Goal: Task Accomplishment & Management: Manage account settings

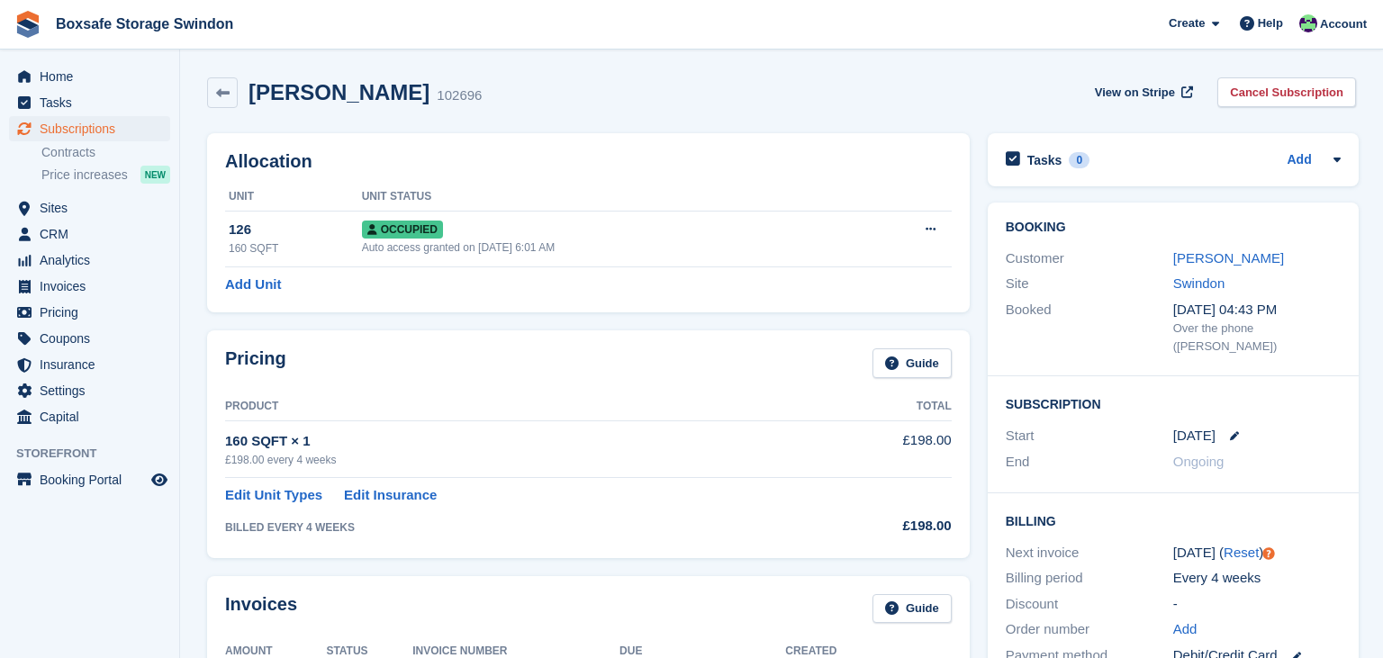
scroll to position [919, 0]
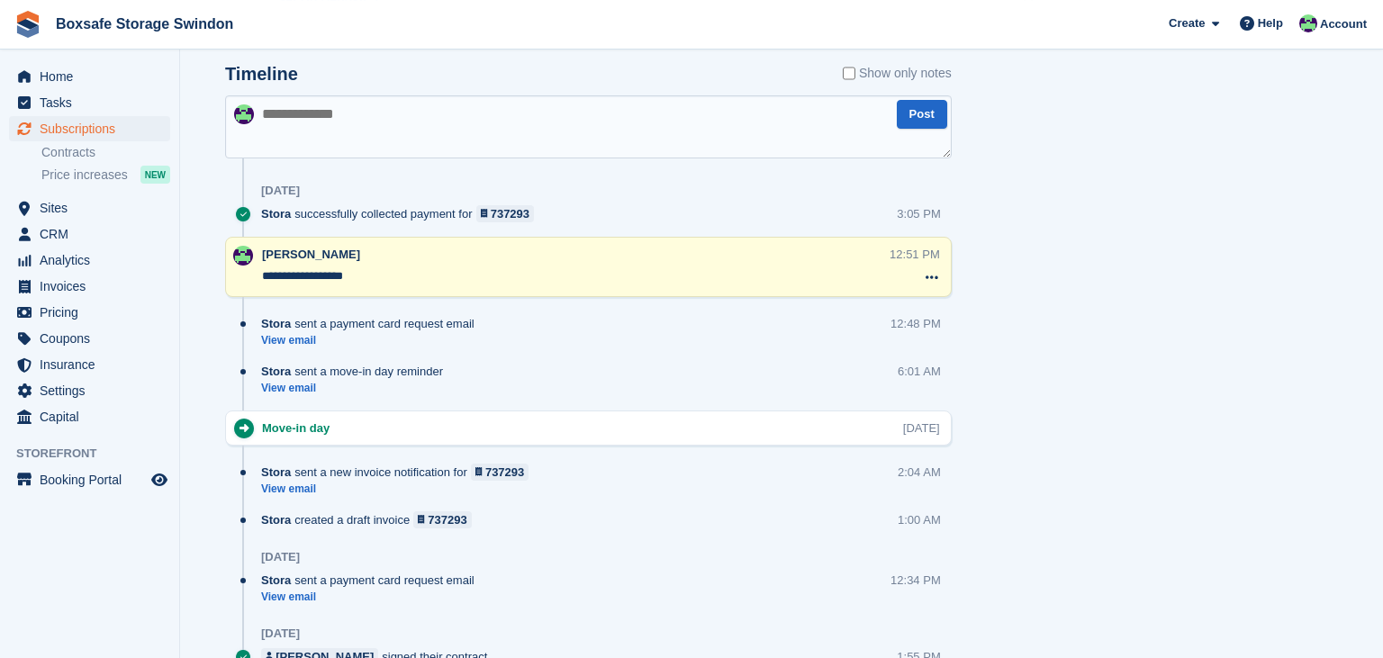
click at [91, 122] on span "Subscriptions" at bounding box center [94, 128] width 108 height 25
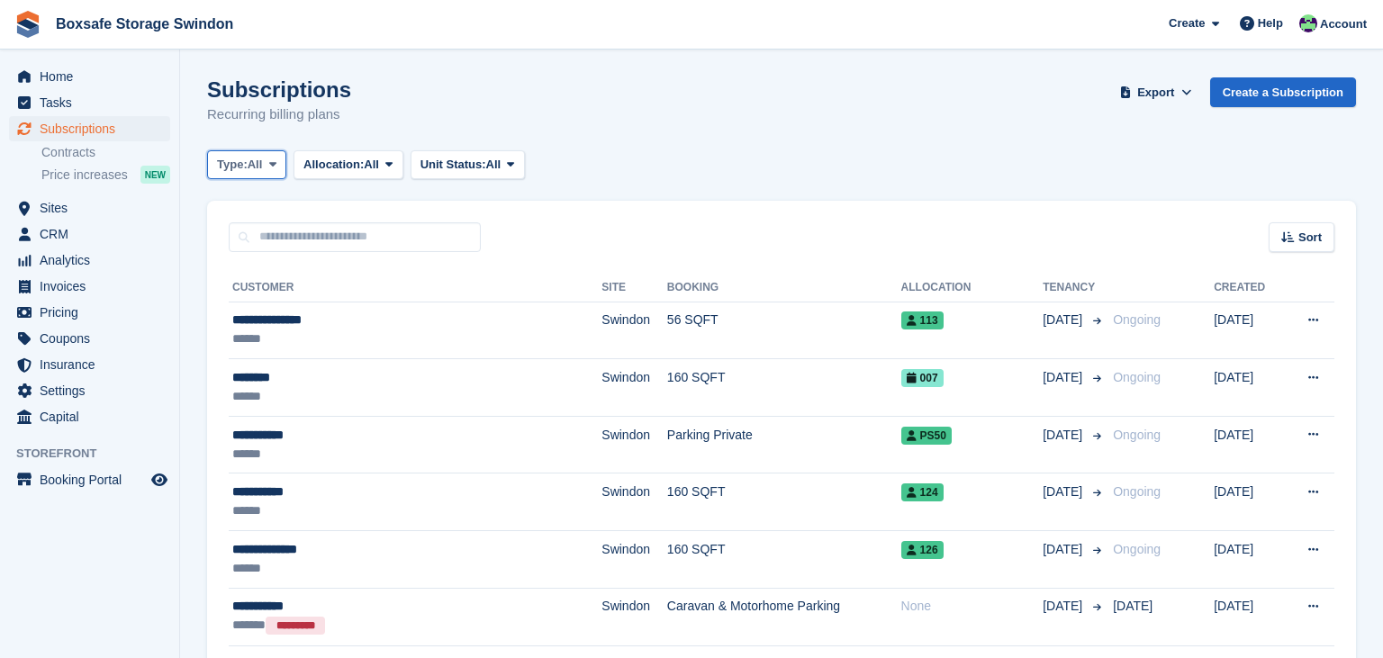
click at [258, 164] on span "All" at bounding box center [255, 165] width 15 height 18
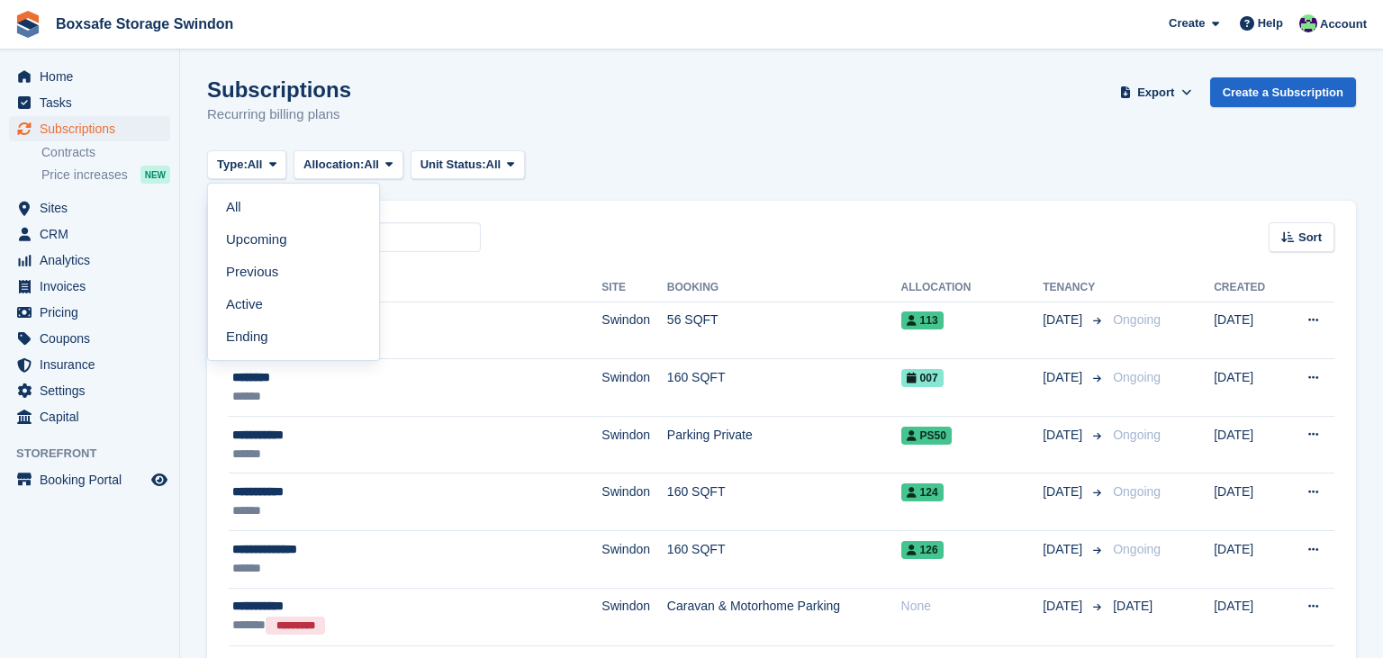
click at [285, 305] on link "Active" at bounding box center [293, 304] width 157 height 32
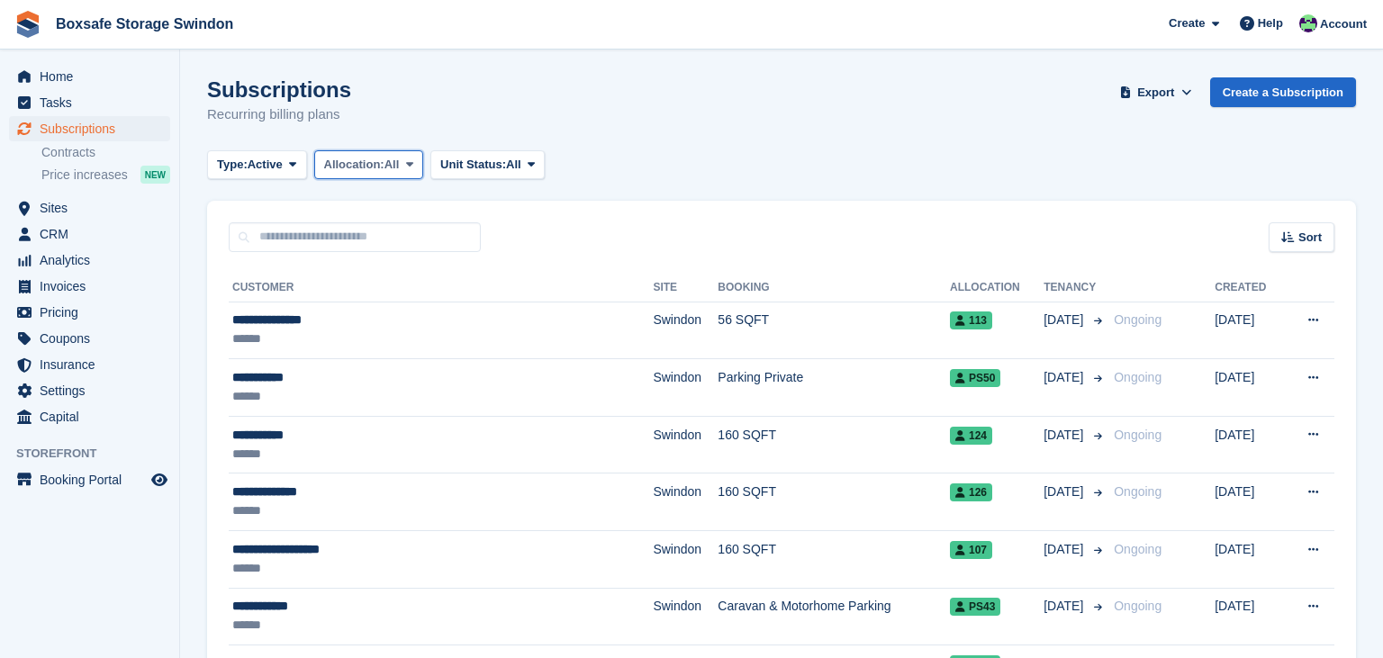
click at [380, 178] on button "Allocation: All" at bounding box center [369, 165] width 110 height 30
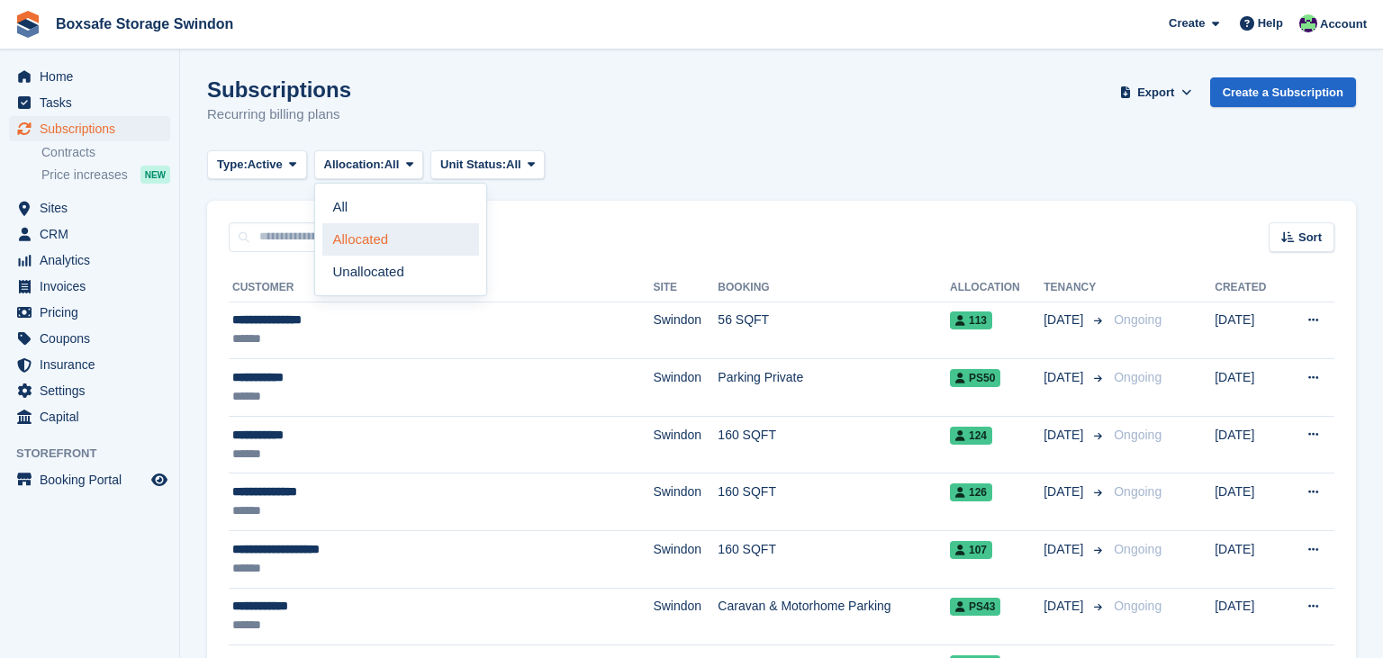
click at [376, 250] on link "Allocated" at bounding box center [400, 239] width 157 height 32
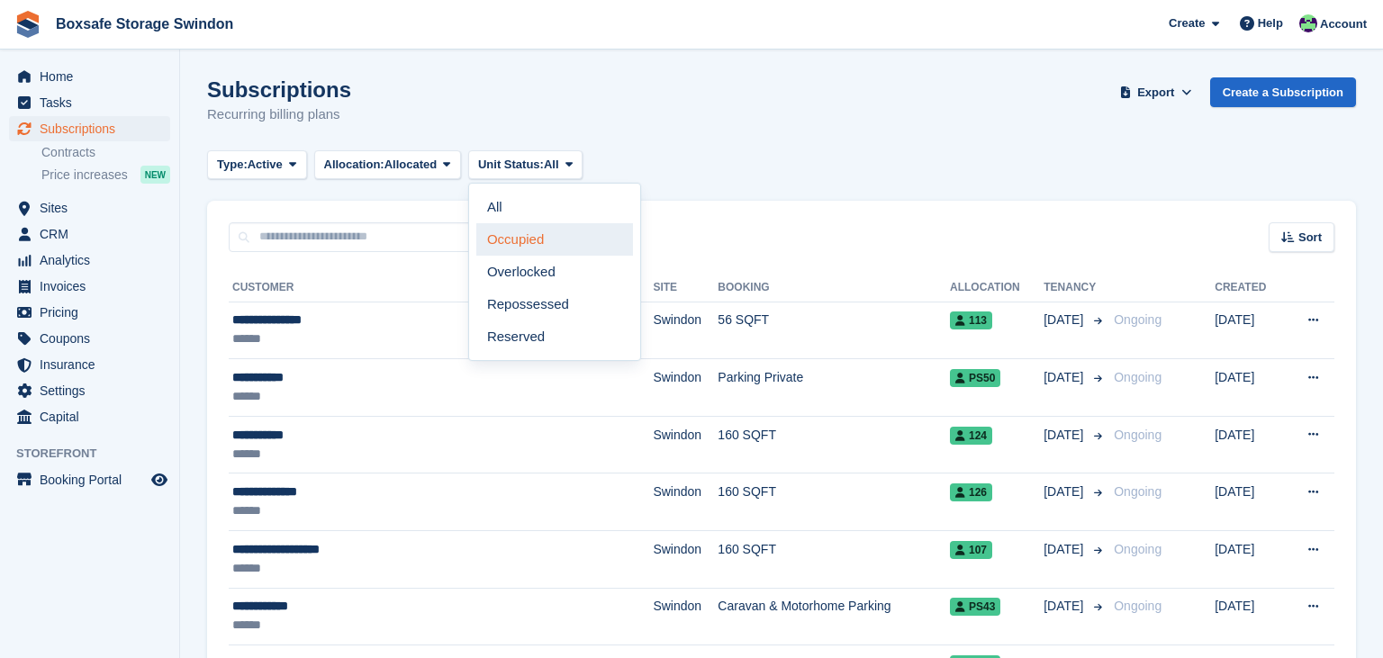
click at [566, 225] on link "Occupied" at bounding box center [554, 239] width 157 height 32
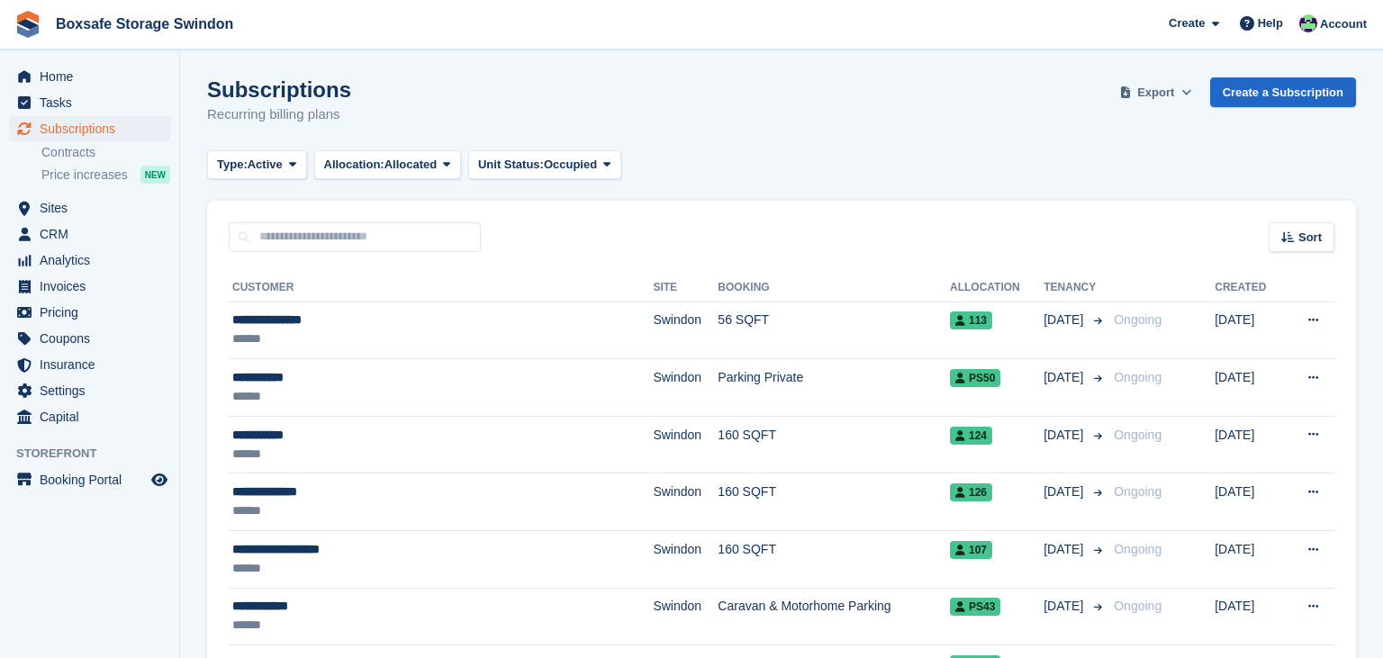
click at [1165, 106] on button "Export" at bounding box center [1156, 92] width 79 height 30
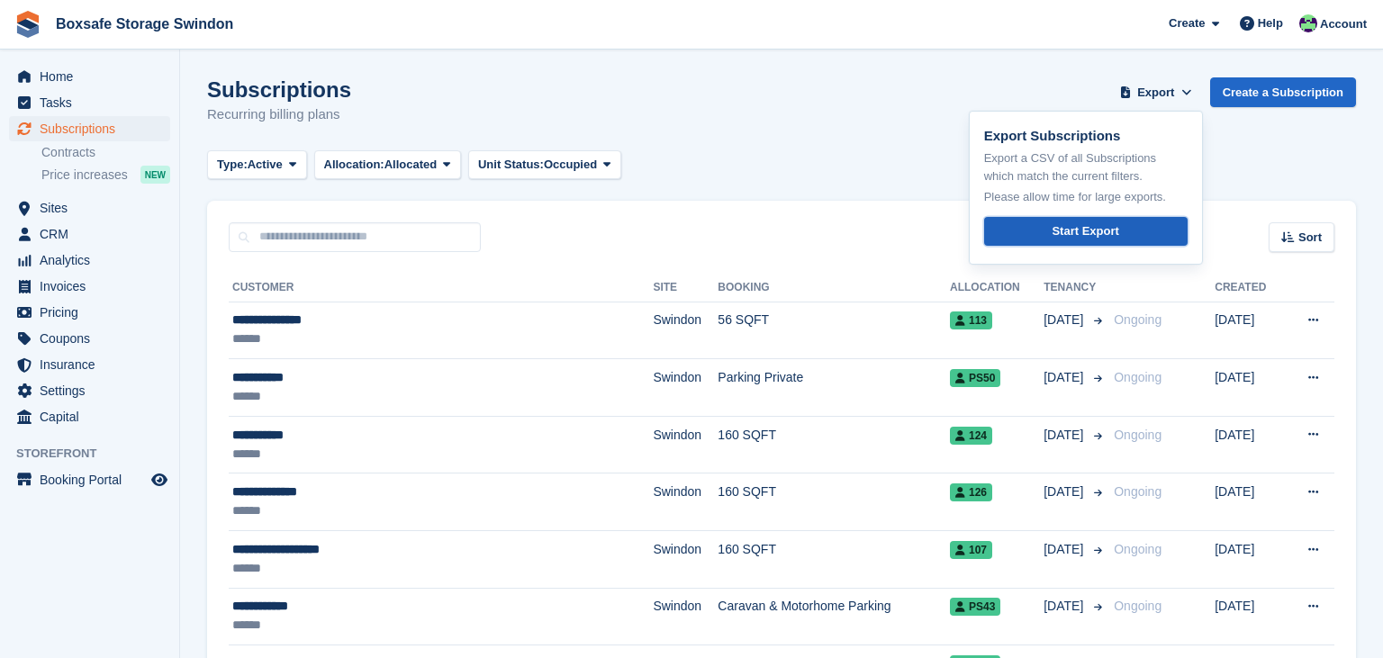
click at [1076, 225] on div "Start Export" at bounding box center [1085, 231] width 67 height 18
click at [375, 232] on input "text" at bounding box center [355, 237] width 252 height 30
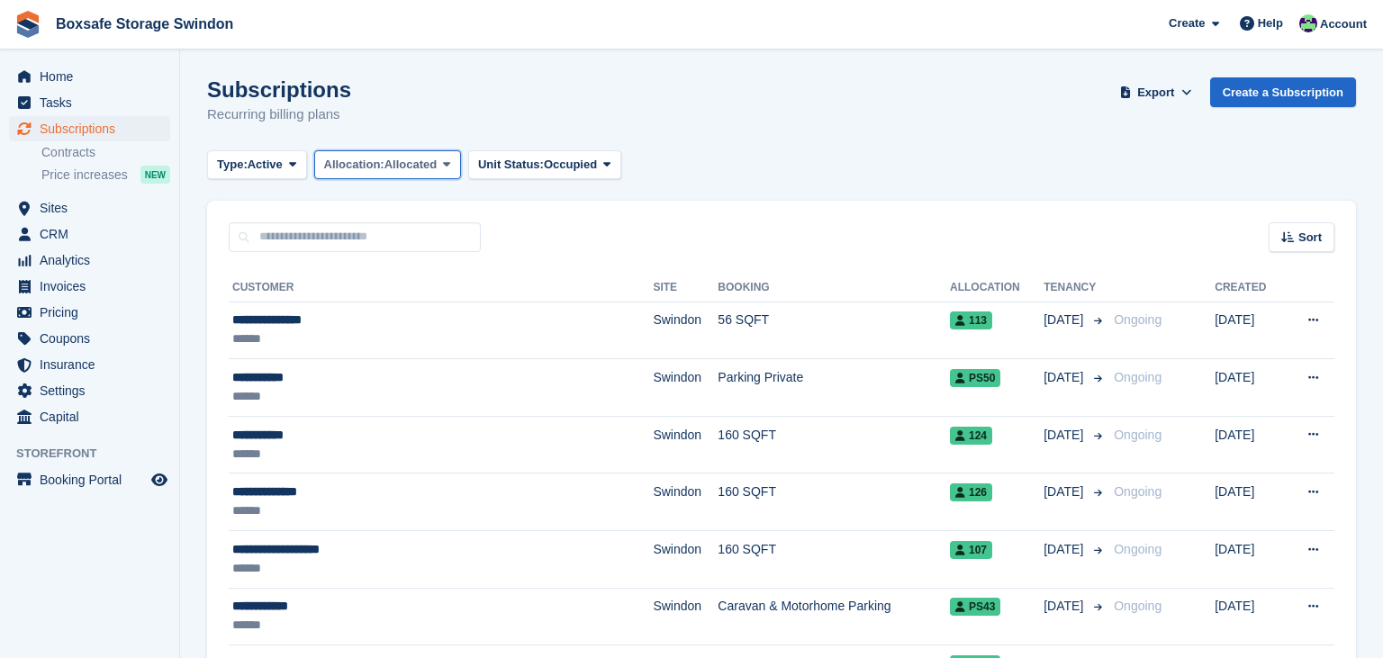
click at [433, 171] on span "Allocated" at bounding box center [411, 165] width 53 height 18
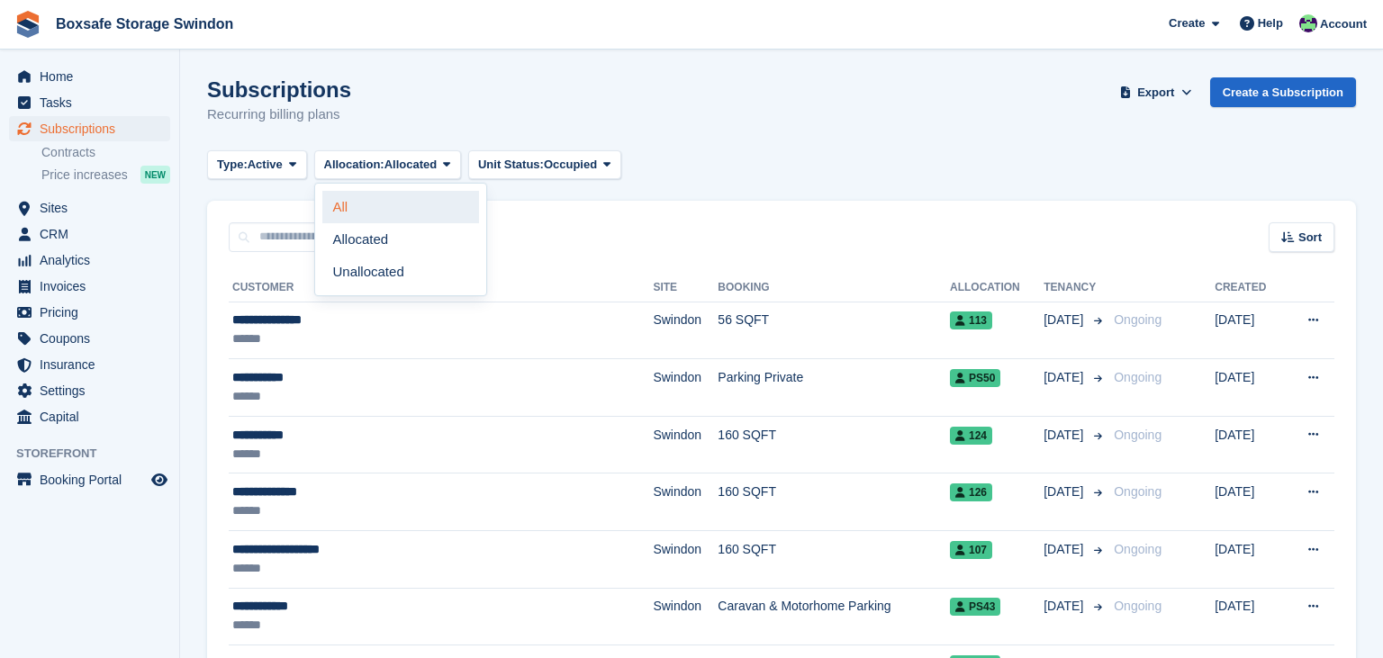
click at [402, 200] on link "All" at bounding box center [400, 207] width 157 height 32
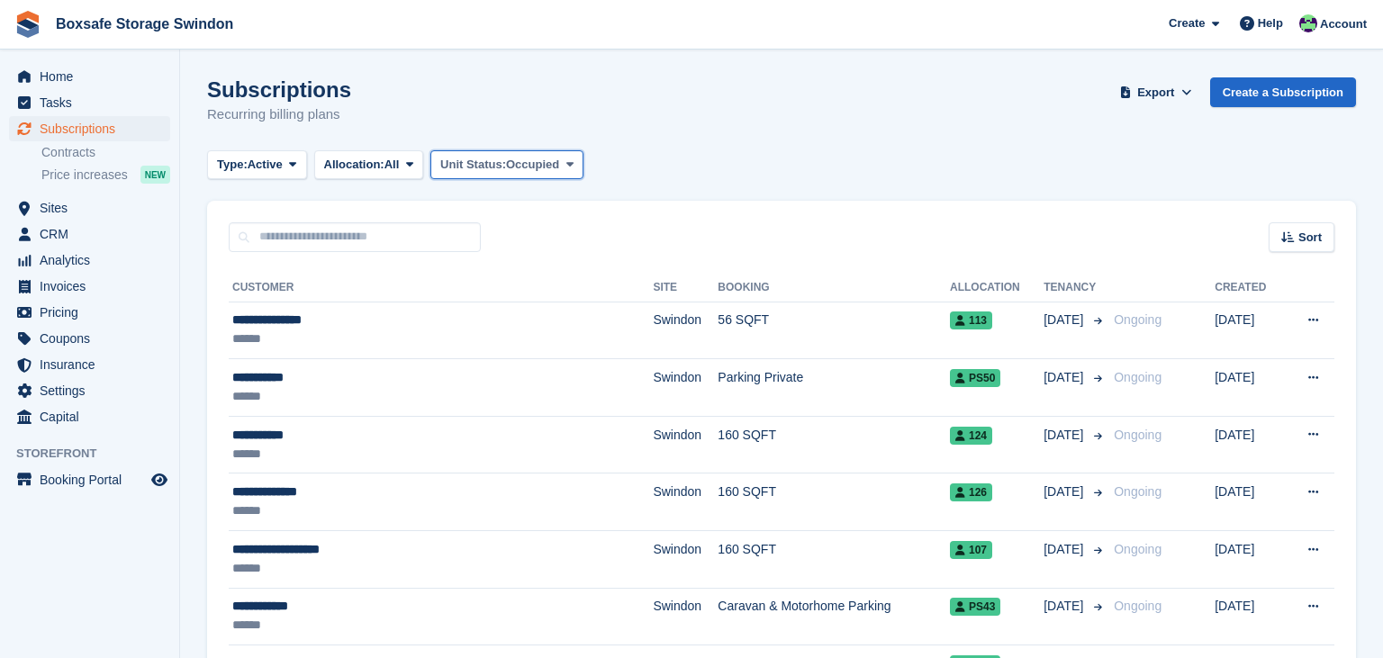
click at [557, 166] on span "Occupied" at bounding box center [532, 165] width 53 height 18
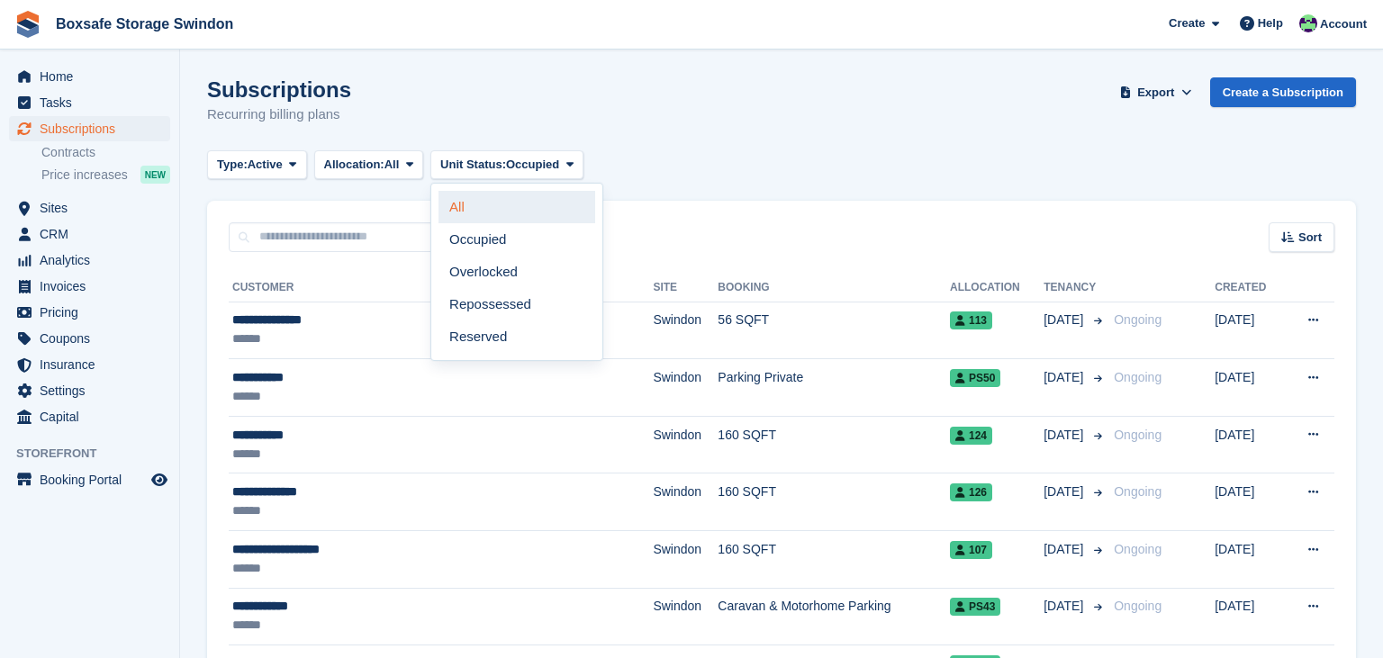
click at [511, 212] on link "All" at bounding box center [517, 207] width 157 height 32
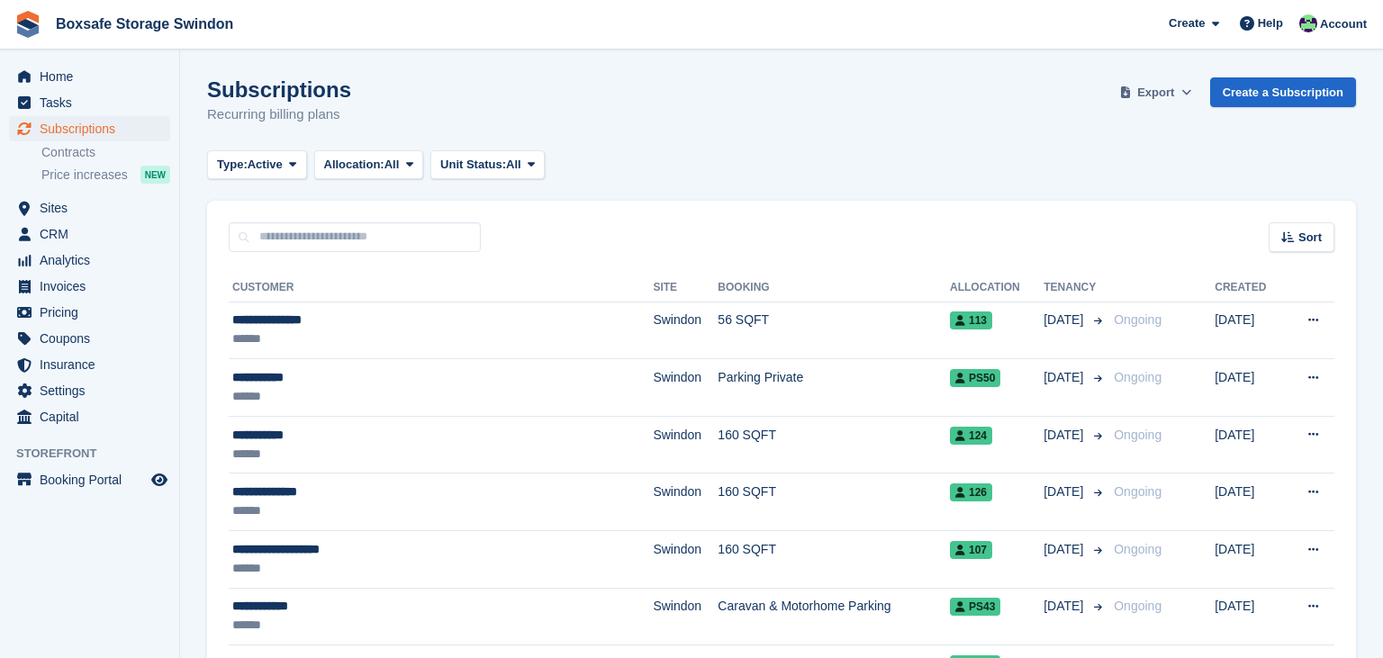
click at [1151, 91] on span "Export" at bounding box center [1155, 93] width 37 height 18
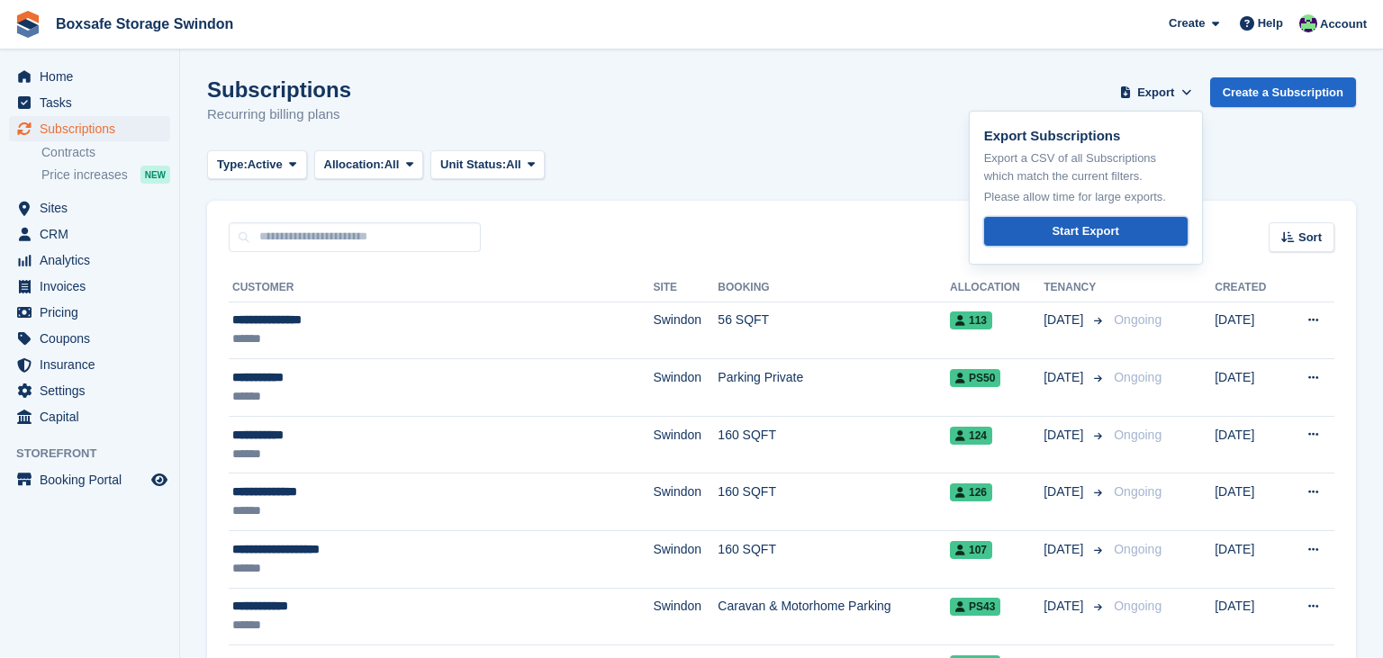
click at [1095, 226] on div "Start Export" at bounding box center [1085, 231] width 67 height 18
click at [98, 79] on span "Home" at bounding box center [94, 76] width 108 height 25
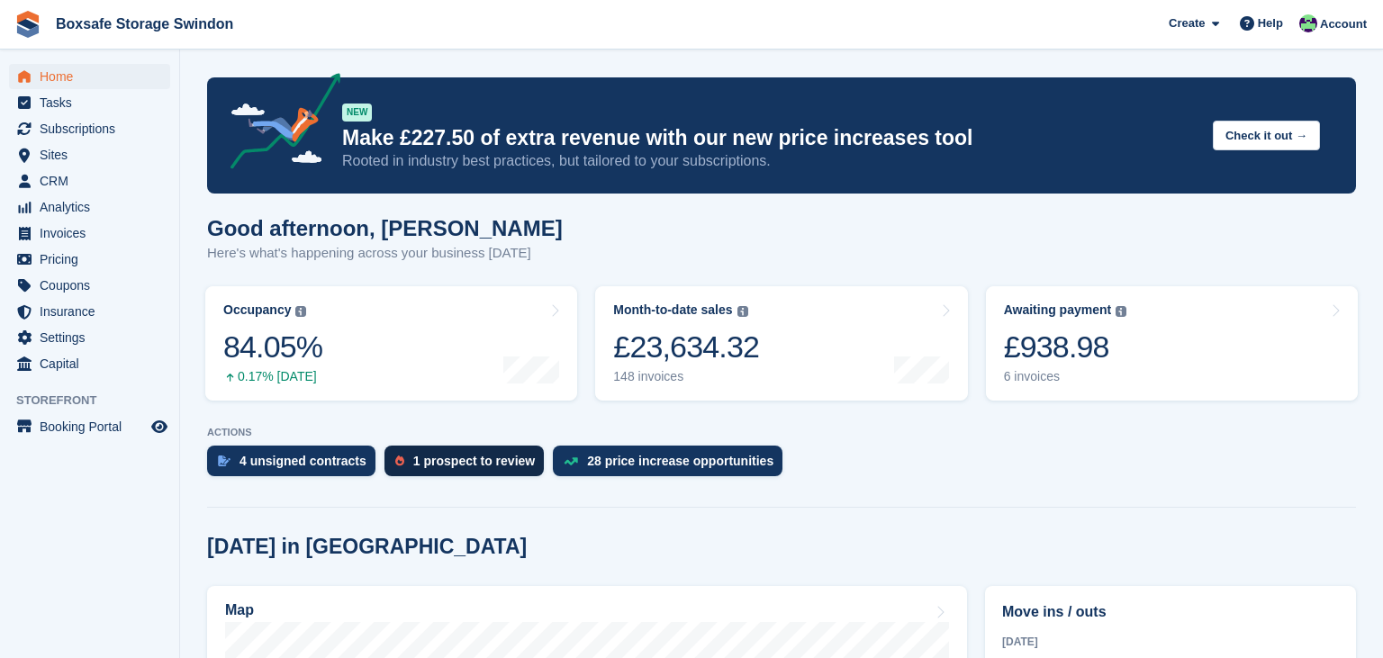
click at [483, 457] on div "1 prospect to review" at bounding box center [474, 461] width 122 height 14
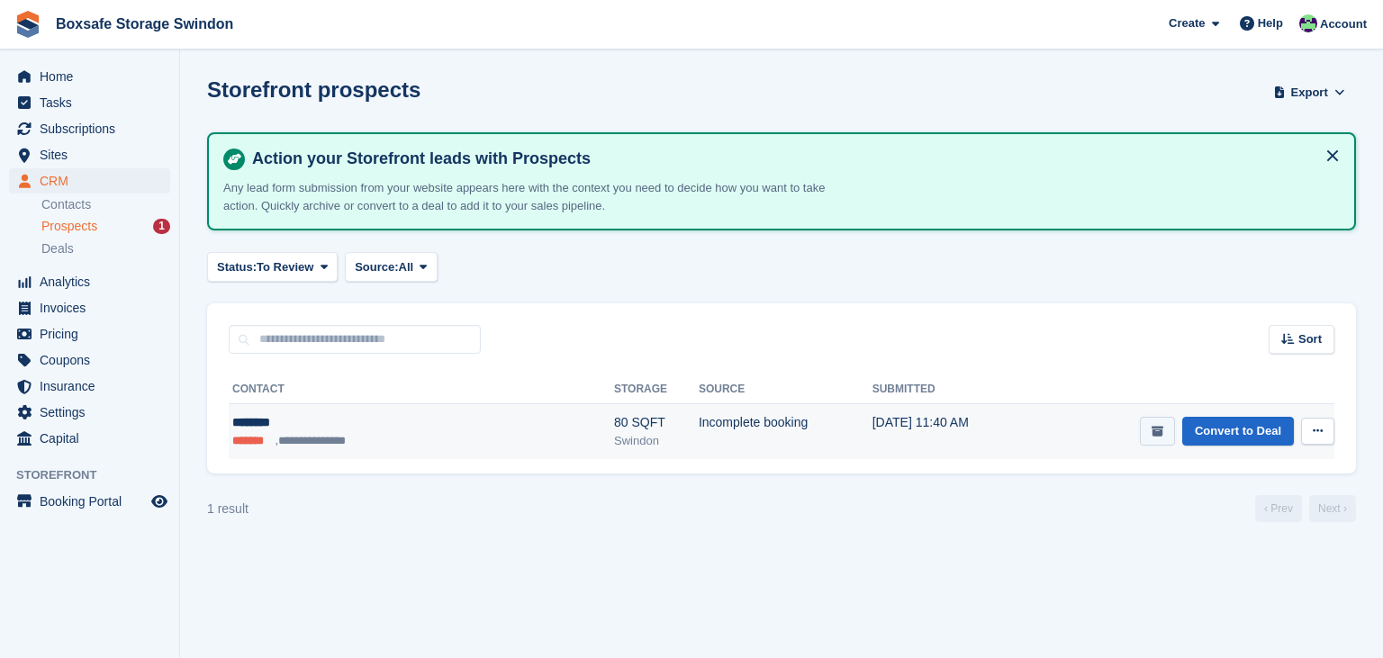
click at [1154, 438] on button "submit" at bounding box center [1157, 432] width 35 height 30
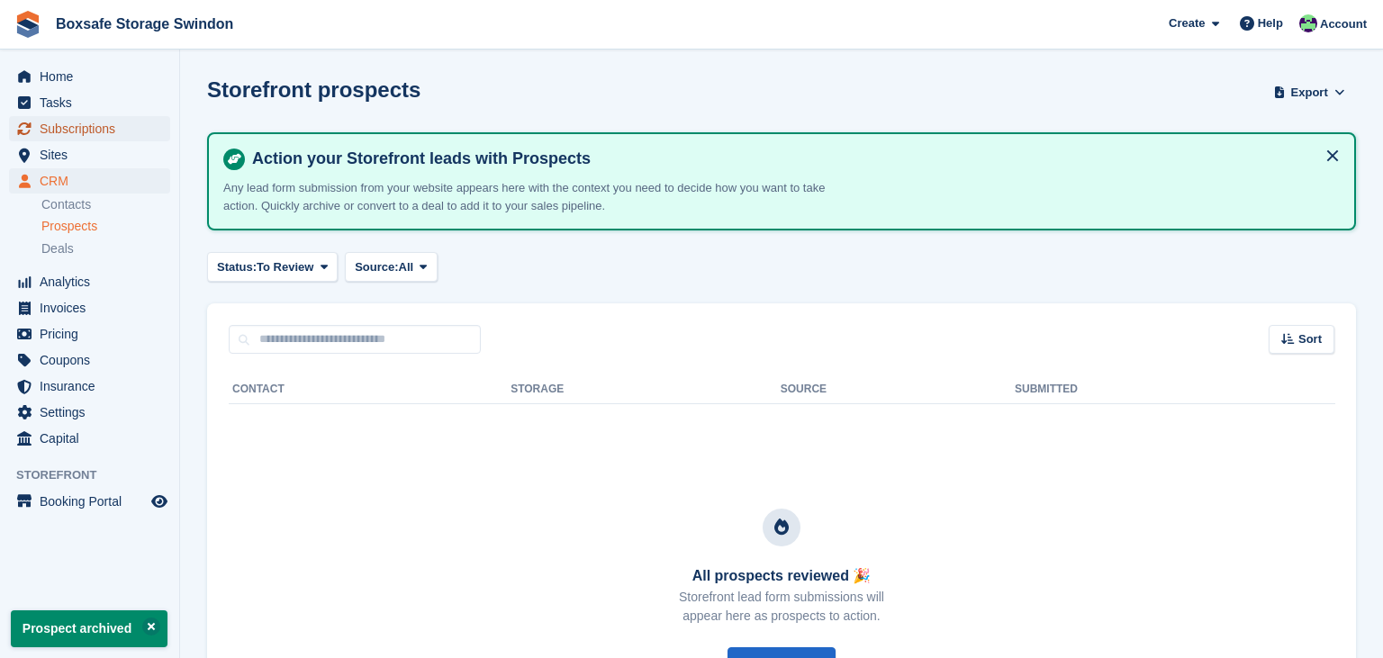
click at [124, 122] on span "Subscriptions" at bounding box center [94, 128] width 108 height 25
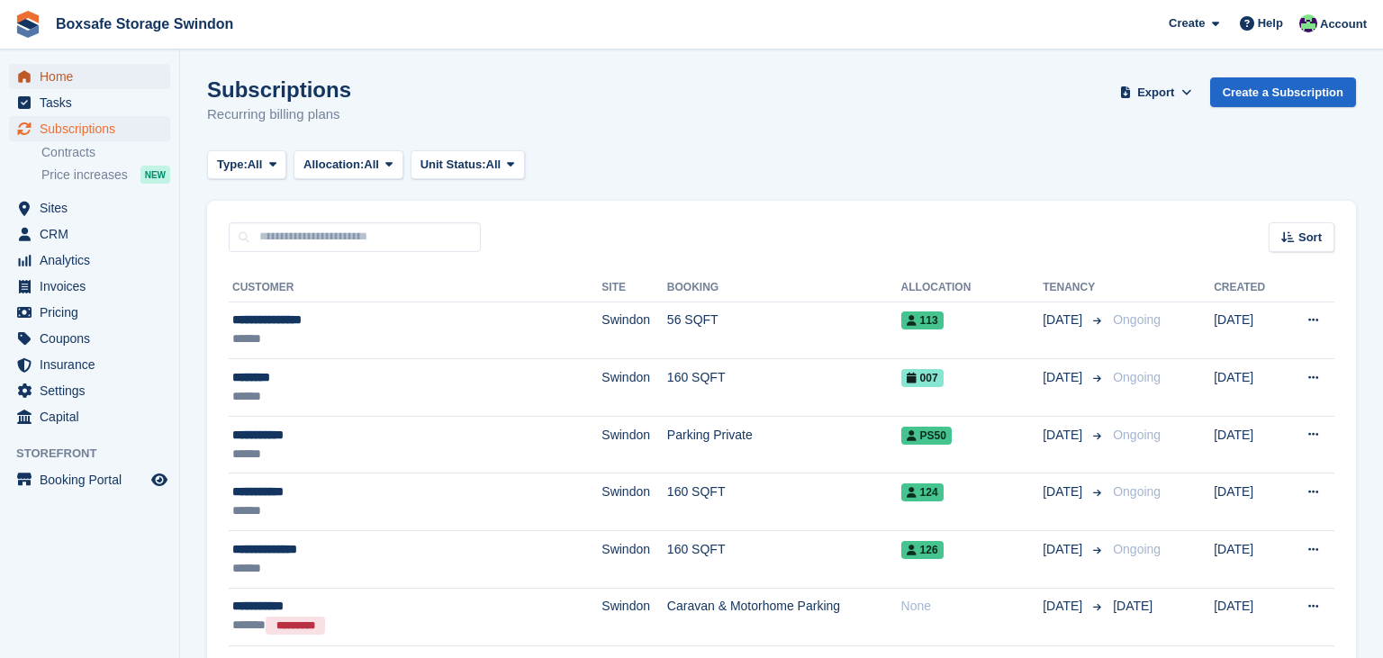
click at [55, 77] on span "Home" at bounding box center [94, 76] width 108 height 25
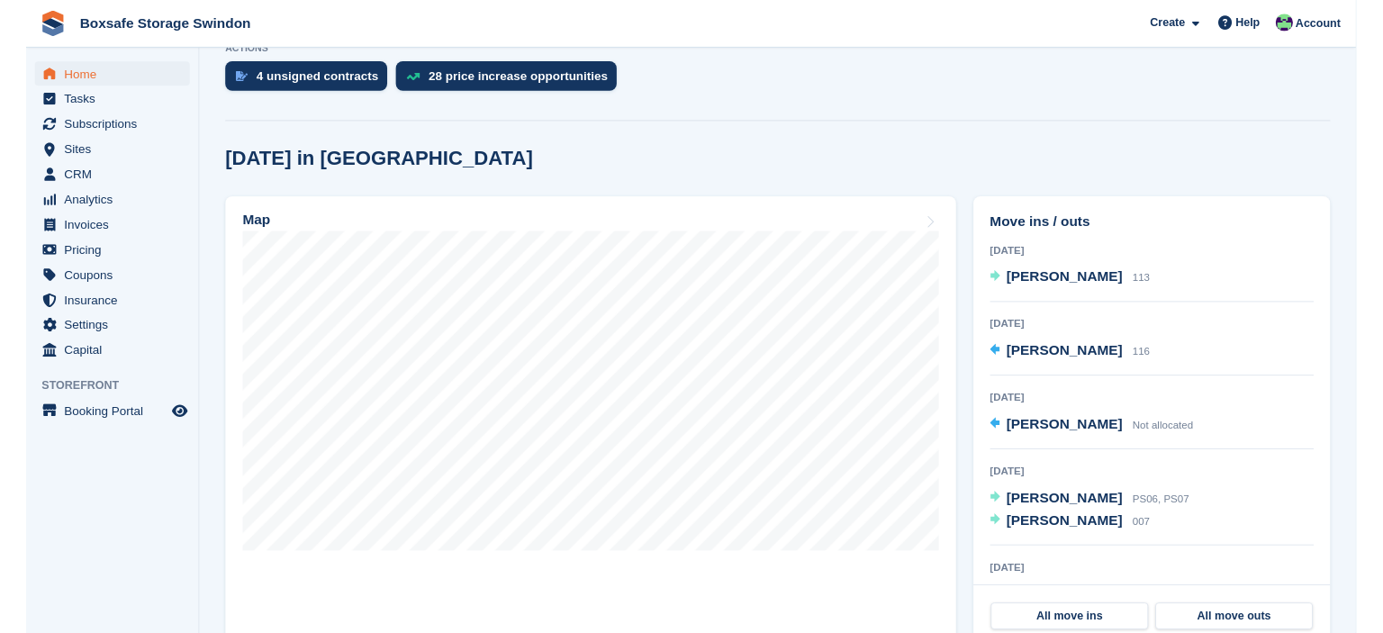
scroll to position [402, 0]
